Goal: Transaction & Acquisition: Book appointment/travel/reservation

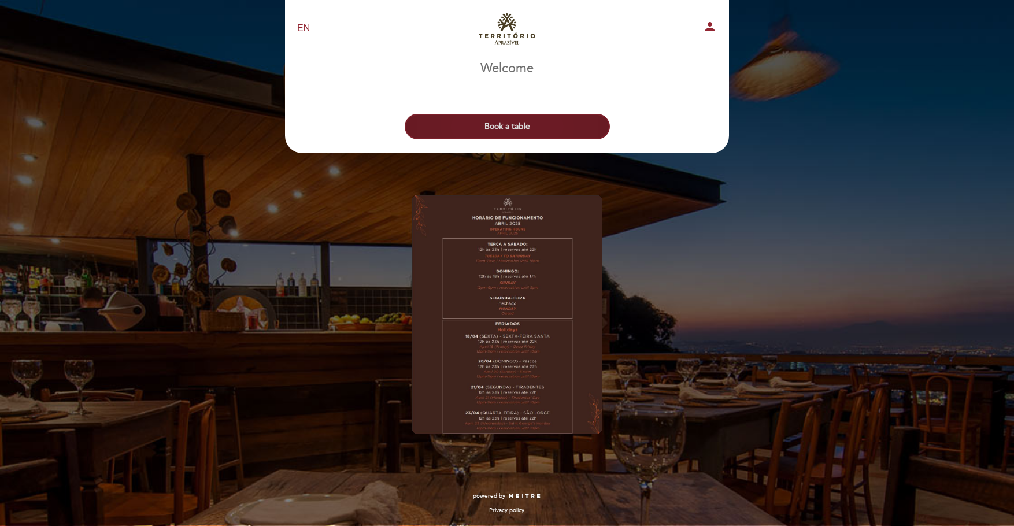
click at [583, 128] on button "Book a table" at bounding box center [507, 126] width 205 height 25
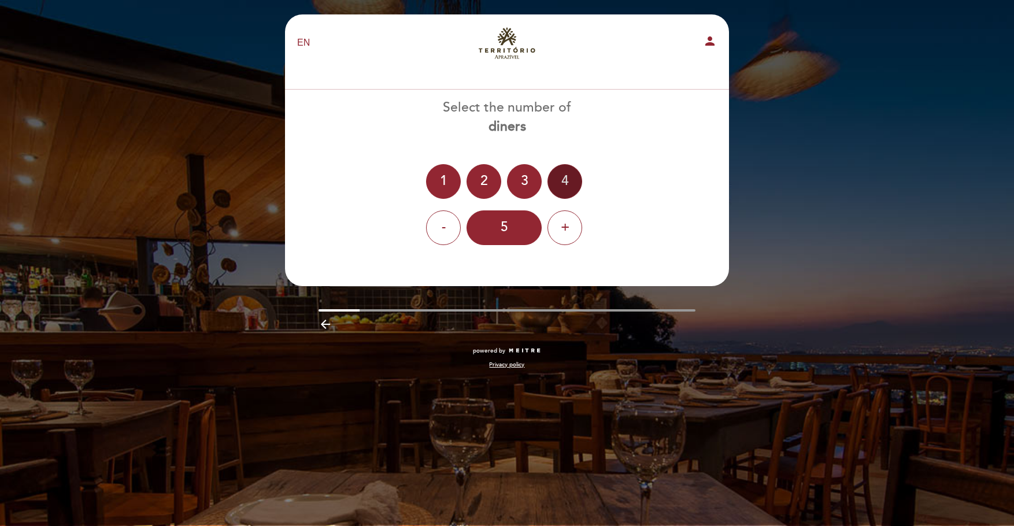
click at [479, 186] on div "2" at bounding box center [484, 181] width 35 height 35
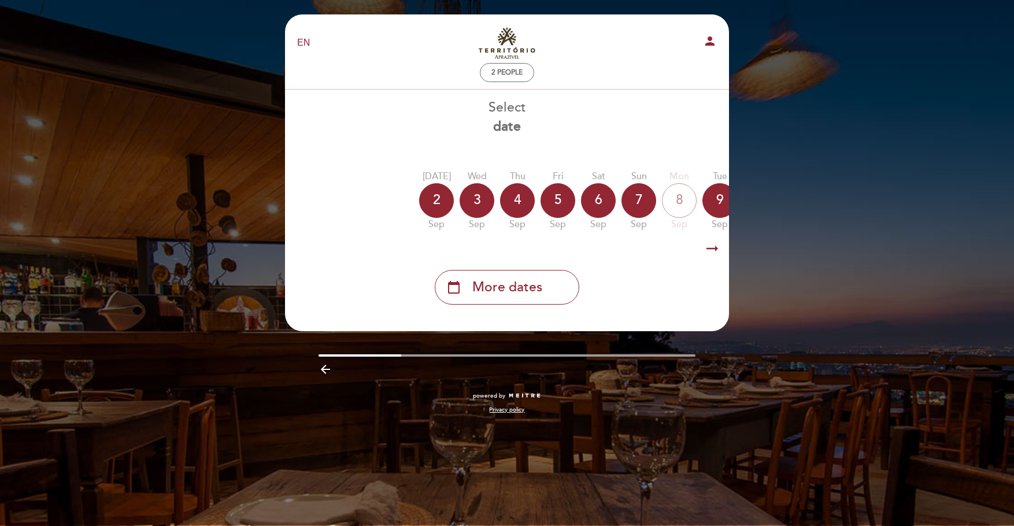
click at [710, 254] on icon "arrow_right_alt" at bounding box center [712, 248] width 17 height 25
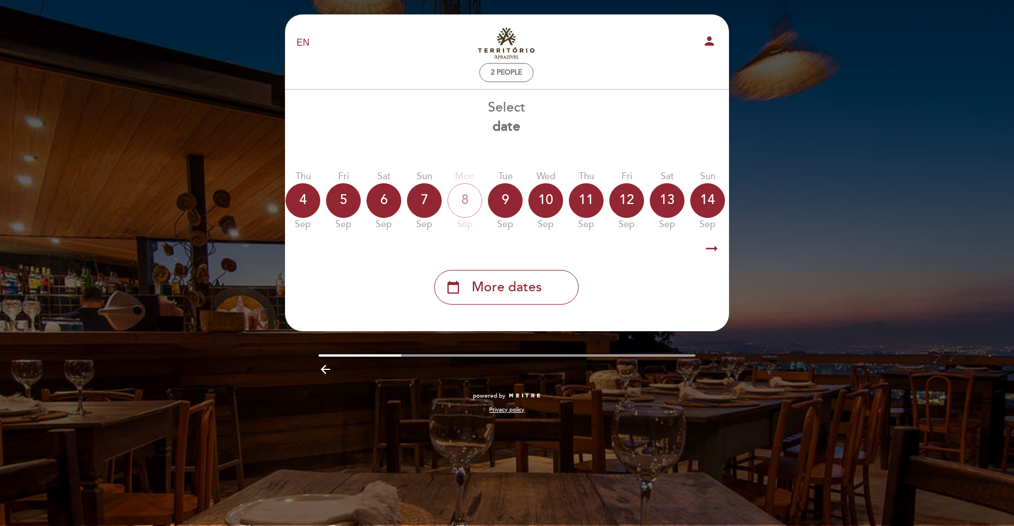
scroll to position [0, 337]
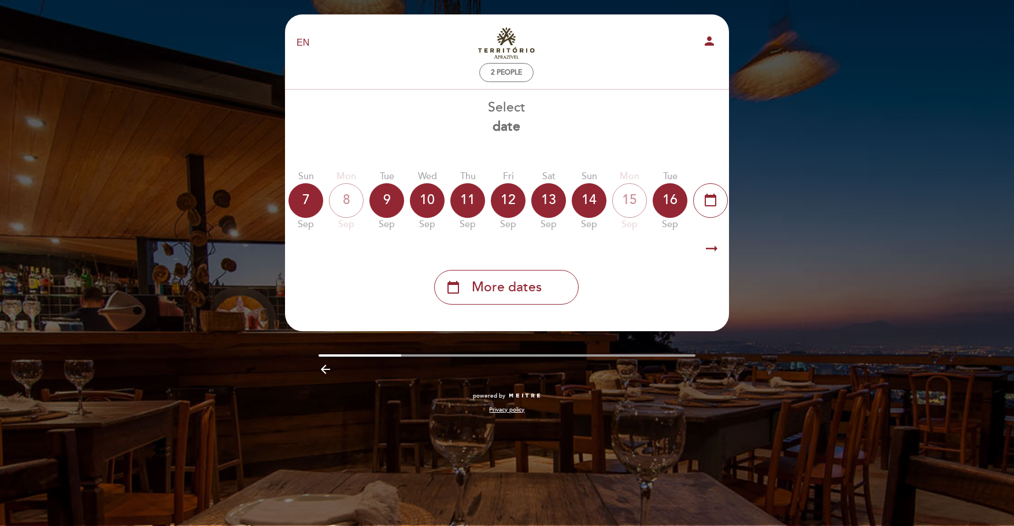
click at [711, 251] on icon "arrow_right_alt" at bounding box center [711, 248] width 17 height 25
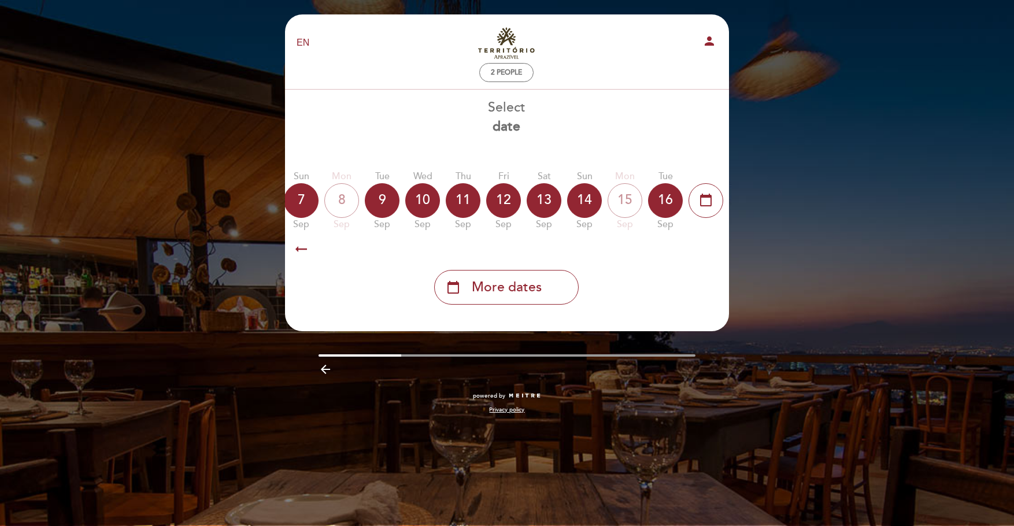
click at [711, 251] on icon "arrow_right_alt" at bounding box center [711, 248] width 17 height 25
click at [546, 290] on div "calendar_today More dates" at bounding box center [506, 287] width 145 height 35
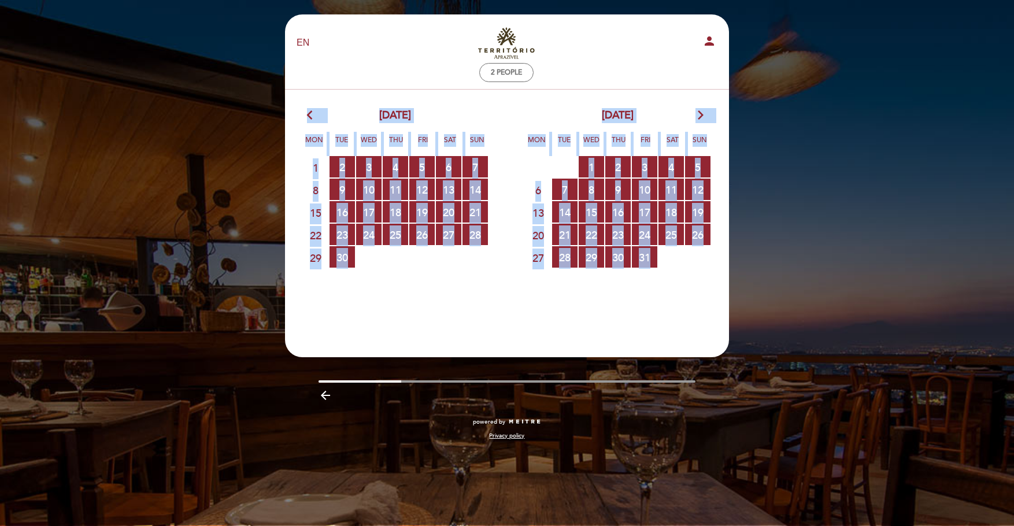
click at [704, 115] on icon "arrow_forward_ios" at bounding box center [700, 115] width 10 height 15
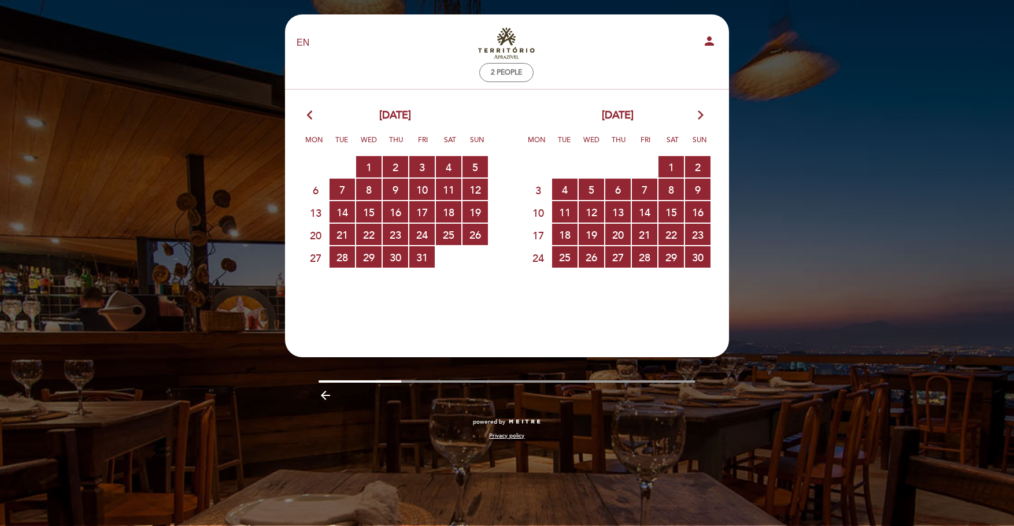
click at [704, 115] on icon "arrow_forward_ios" at bounding box center [700, 115] width 10 height 15
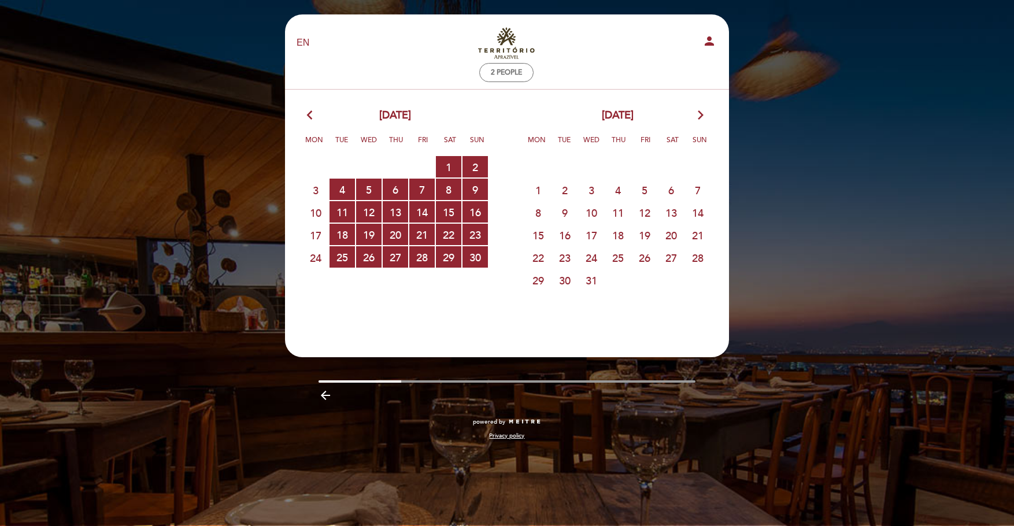
click at [638, 187] on span "5" at bounding box center [644, 189] width 25 height 21
click at [620, 196] on span "4" at bounding box center [617, 189] width 25 height 21
click at [478, 267] on span "30 RESERVATIONS AVAILABLE" at bounding box center [475, 256] width 25 height 21
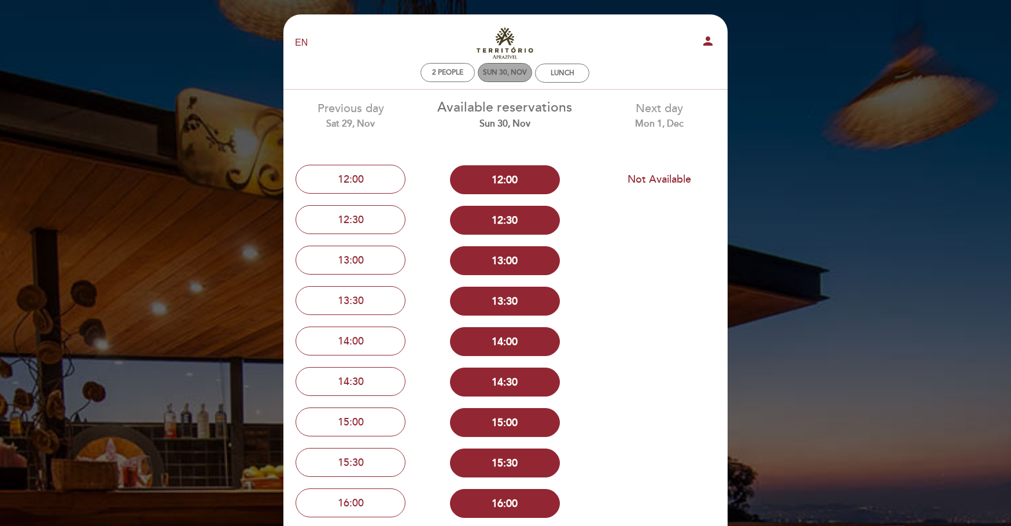
click at [509, 66] on div "Sun 30, Nov" at bounding box center [505, 72] width 54 height 19
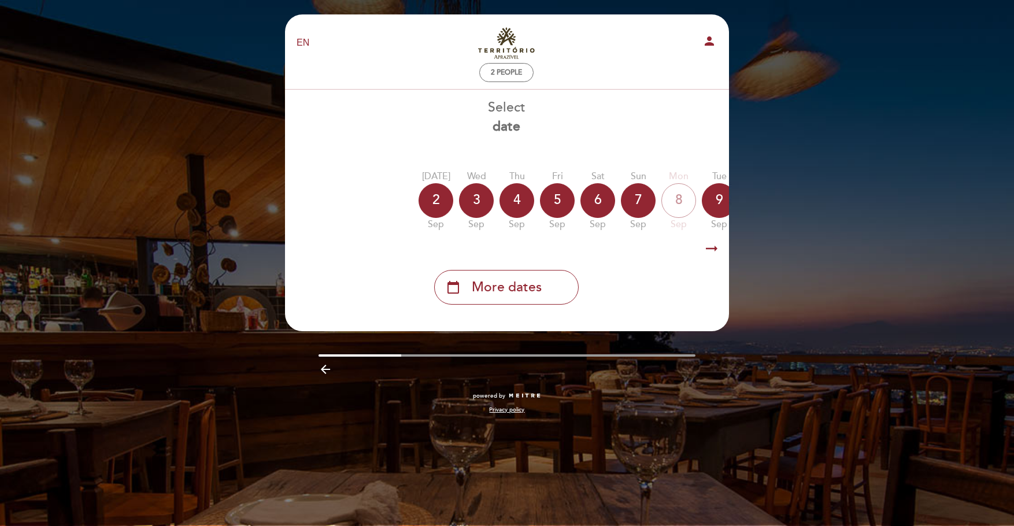
click at [553, 297] on div "calendar_today More dates" at bounding box center [506, 287] width 145 height 35
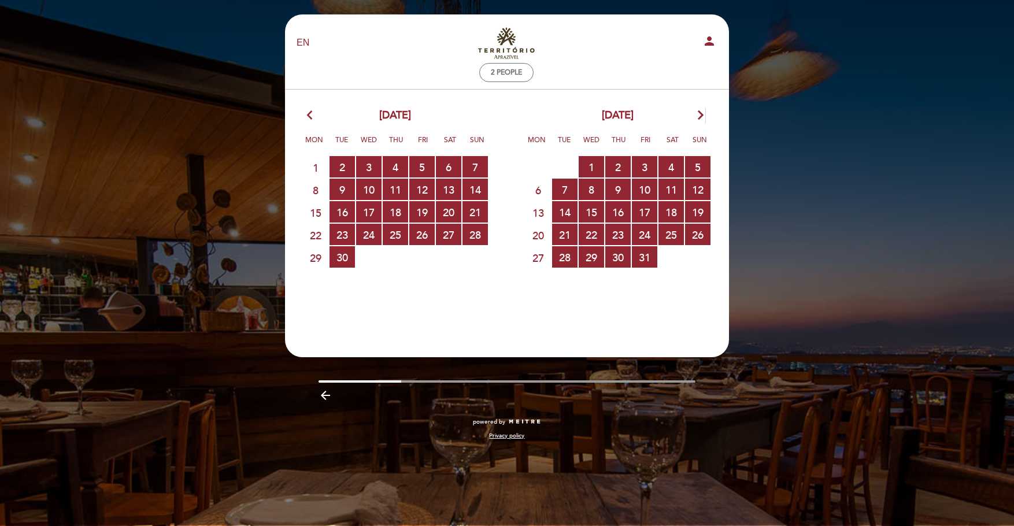
click at [703, 110] on icon "arrow_forward_ios" at bounding box center [700, 115] width 10 height 15
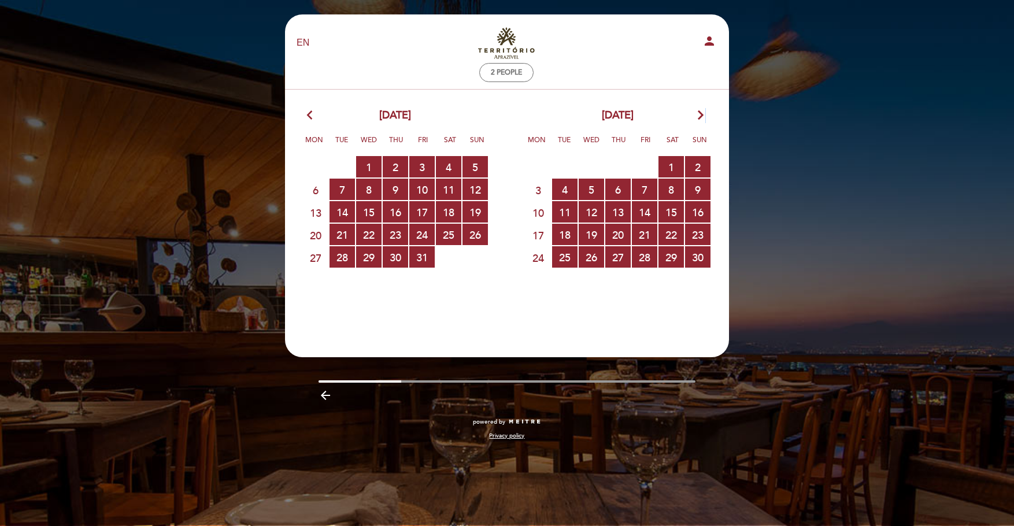
click at [703, 110] on icon "arrow_forward_ios" at bounding box center [700, 115] width 10 height 15
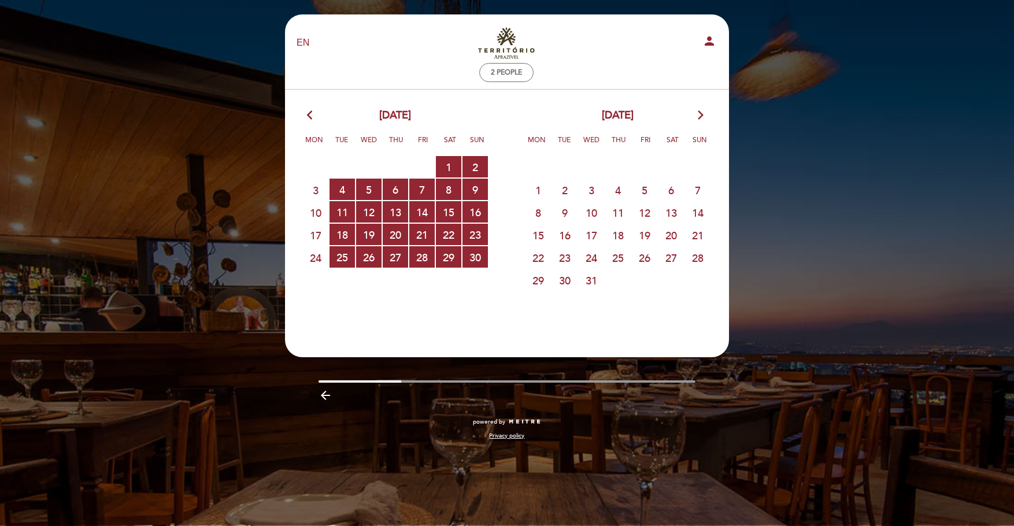
click at [587, 282] on span "31" at bounding box center [591, 279] width 25 height 21
click at [589, 282] on span "31" at bounding box center [591, 279] width 25 height 21
